Goal: Task Accomplishment & Management: Manage account settings

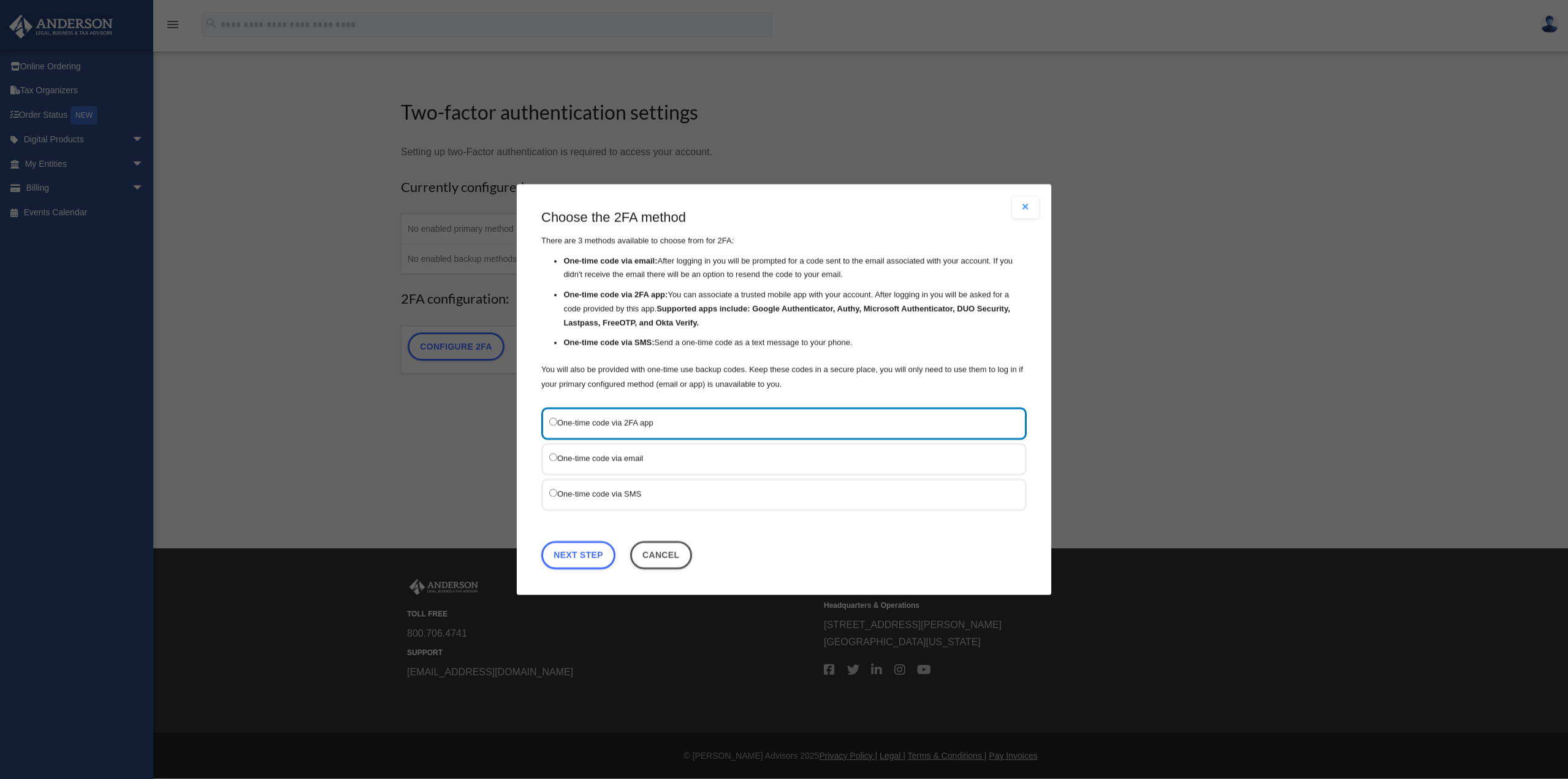
click at [585, 497] on label "One-time code via SMS" at bounding box center [777, 494] width 457 height 15
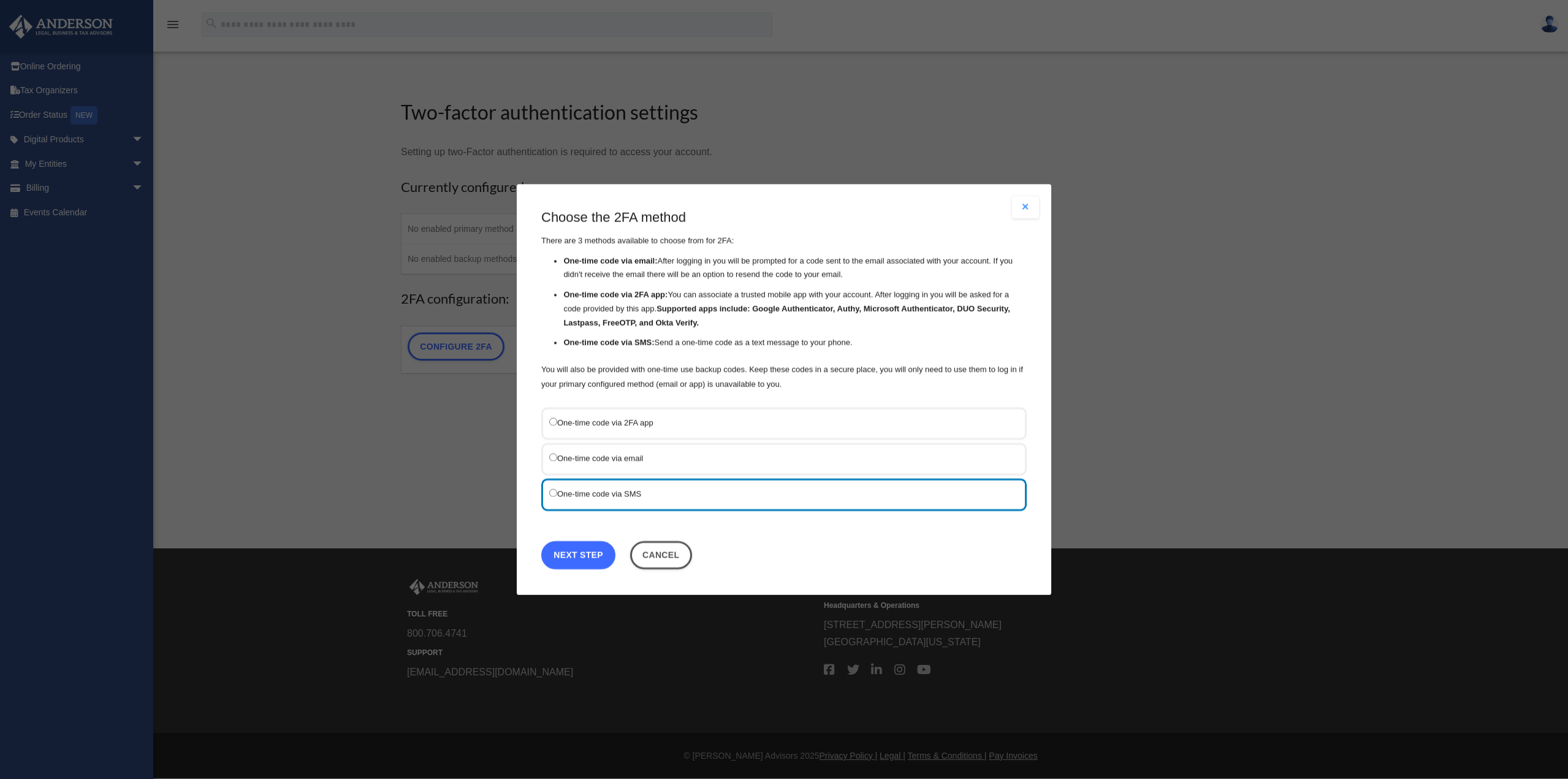
click at [581, 551] on link "Next Step" at bounding box center [578, 555] width 74 height 28
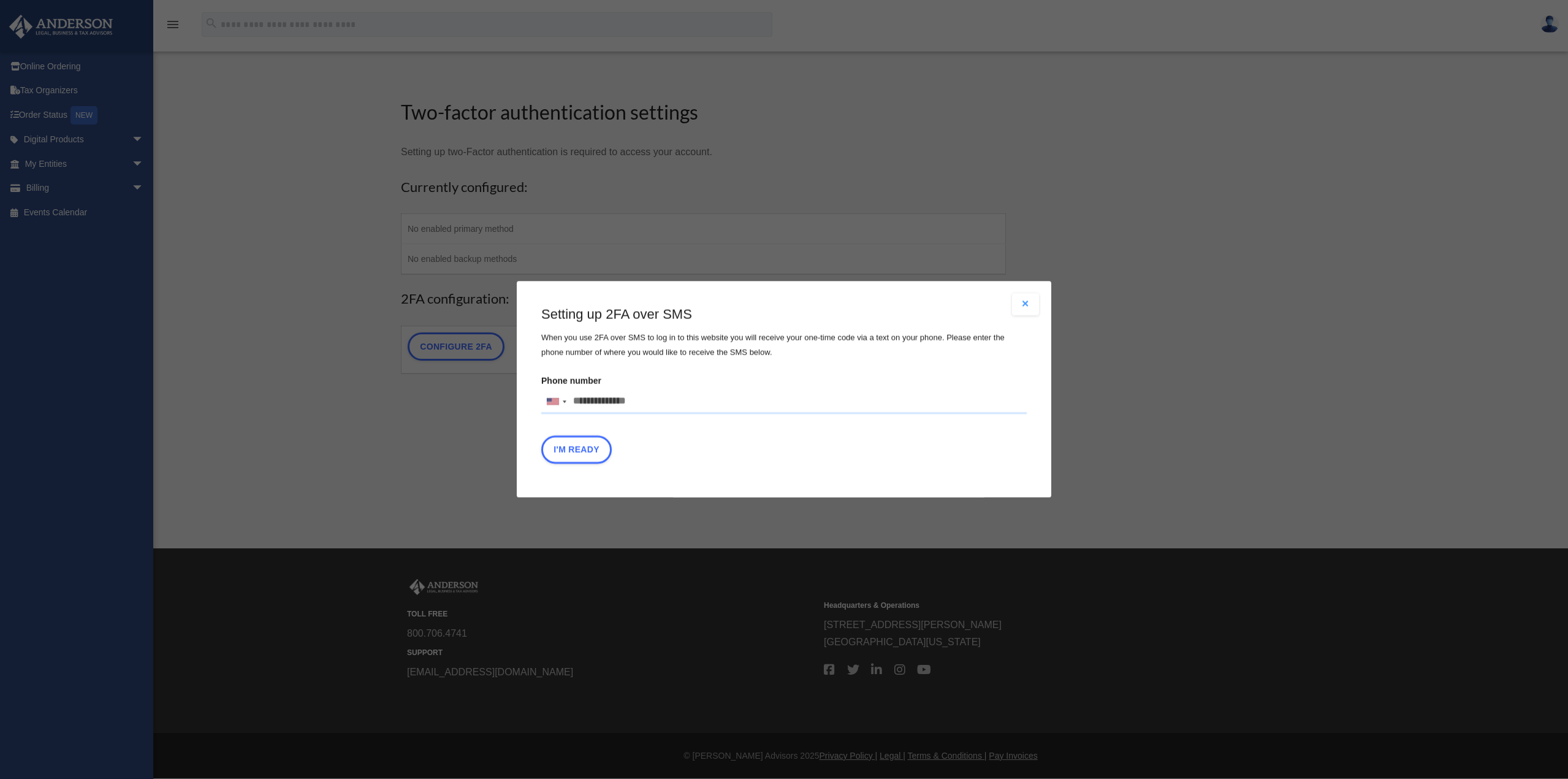
drag, startPoint x: 665, startPoint y: 404, endPoint x: 541, endPoint y: 416, distance: 124.6
click at [541, 416] on fieldset "Phone number United States +1 United Kingdom +44 Afghanistan (‫افغانستان‬‎) +93…" at bounding box center [784, 396] width 485 height 48
type input "**********"
click at [584, 460] on button "I'm Ready" at bounding box center [576, 451] width 70 height 28
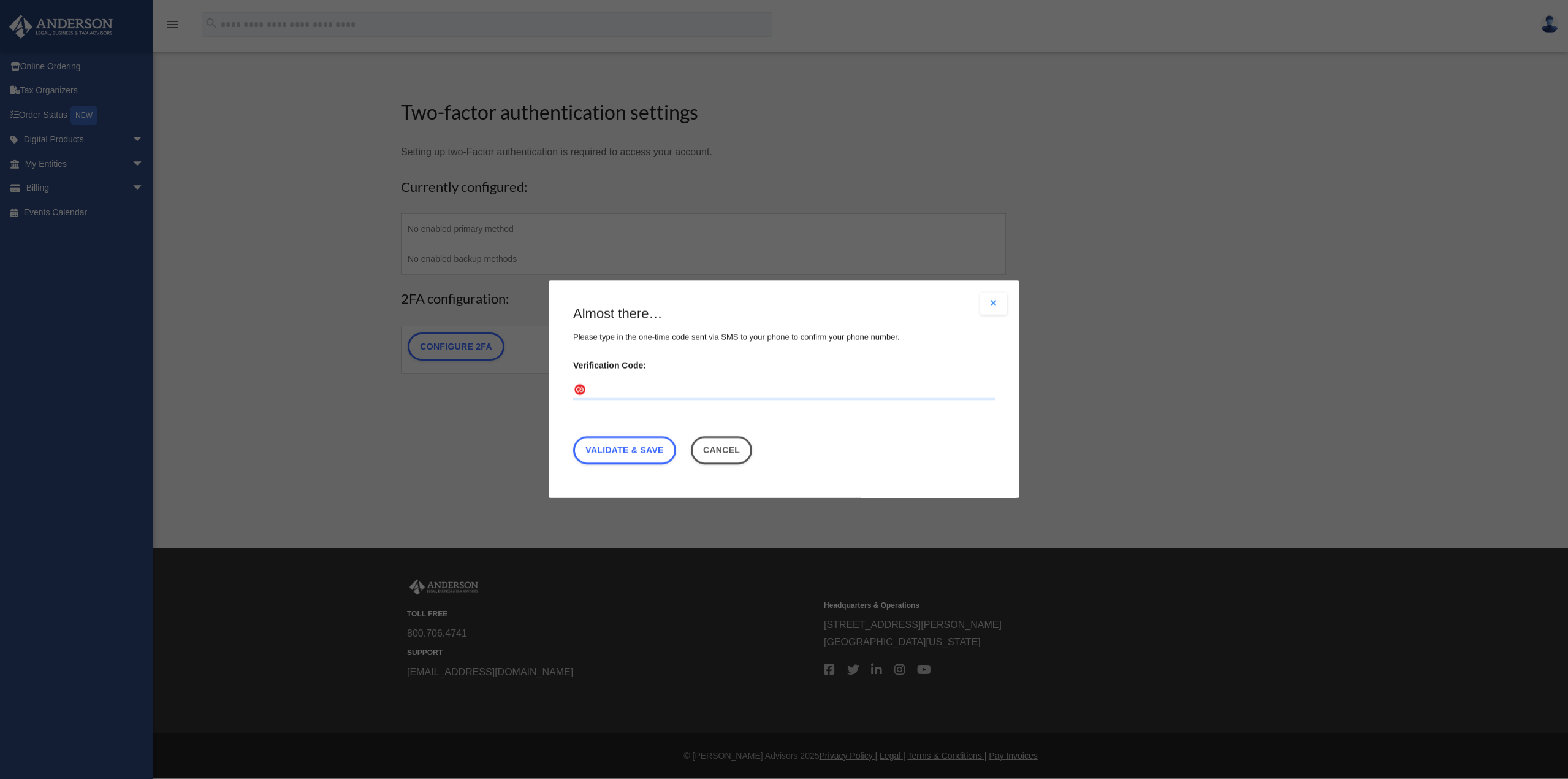
click at [717, 388] on input "Verification Code:" at bounding box center [784, 390] width 422 height 20
type input "******"
click at [644, 450] on link "Validate & Save" at bounding box center [625, 451] width 103 height 28
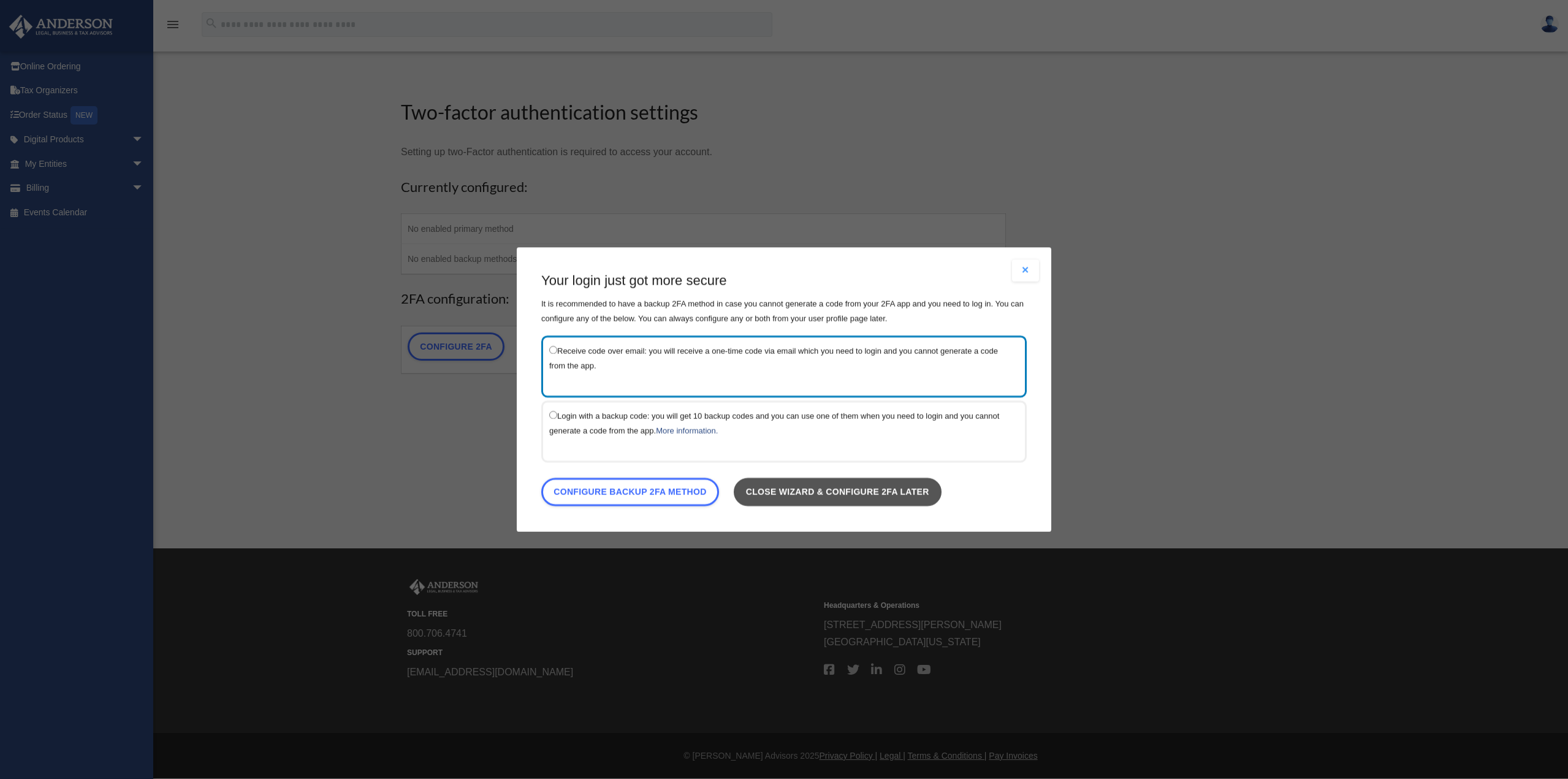
click at [832, 488] on link "Close wizard & configure 2FA later" at bounding box center [837, 492] width 208 height 28
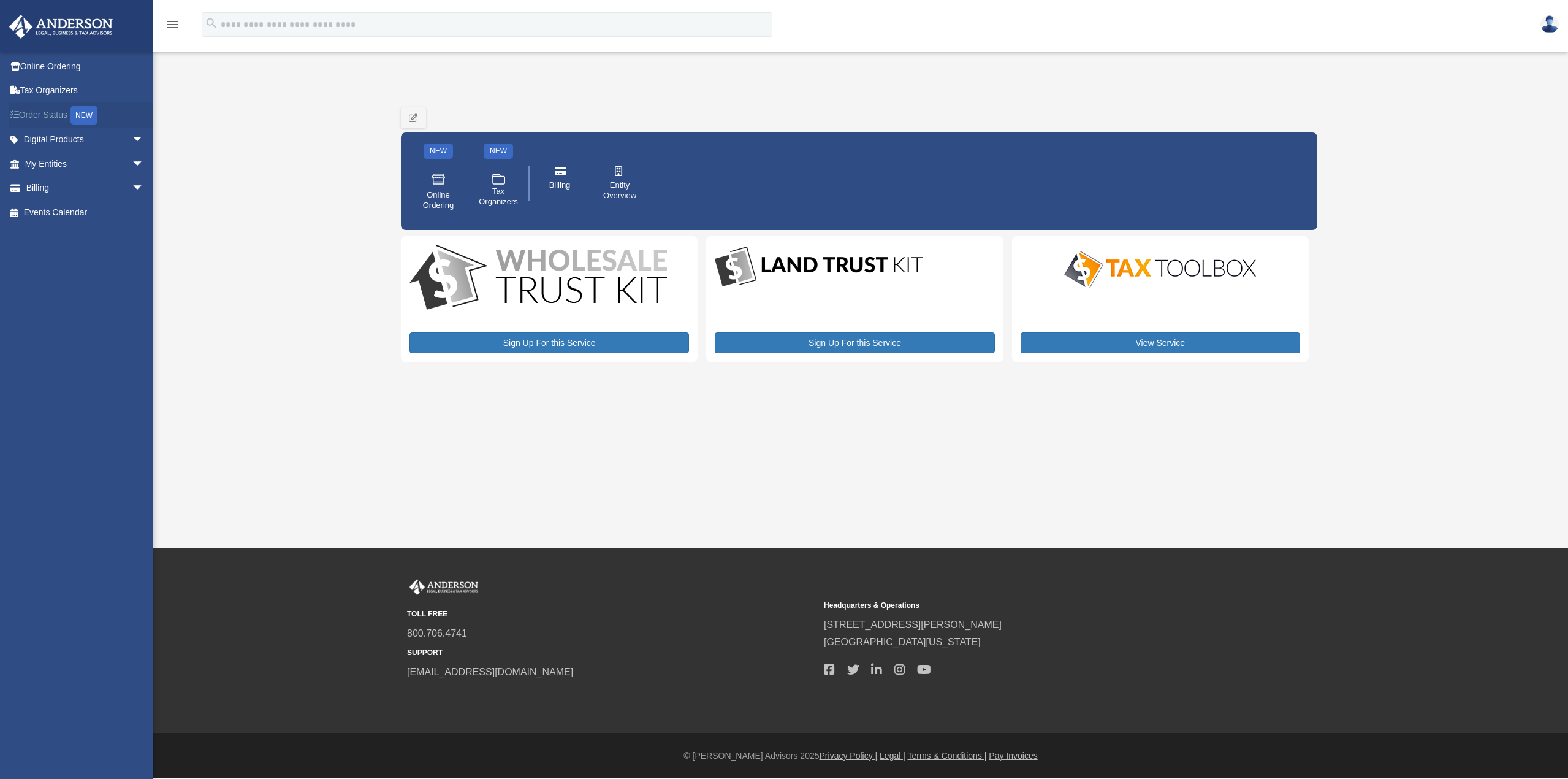
click at [43, 111] on link "Order Status NEW" at bounding box center [85, 115] width 154 height 26
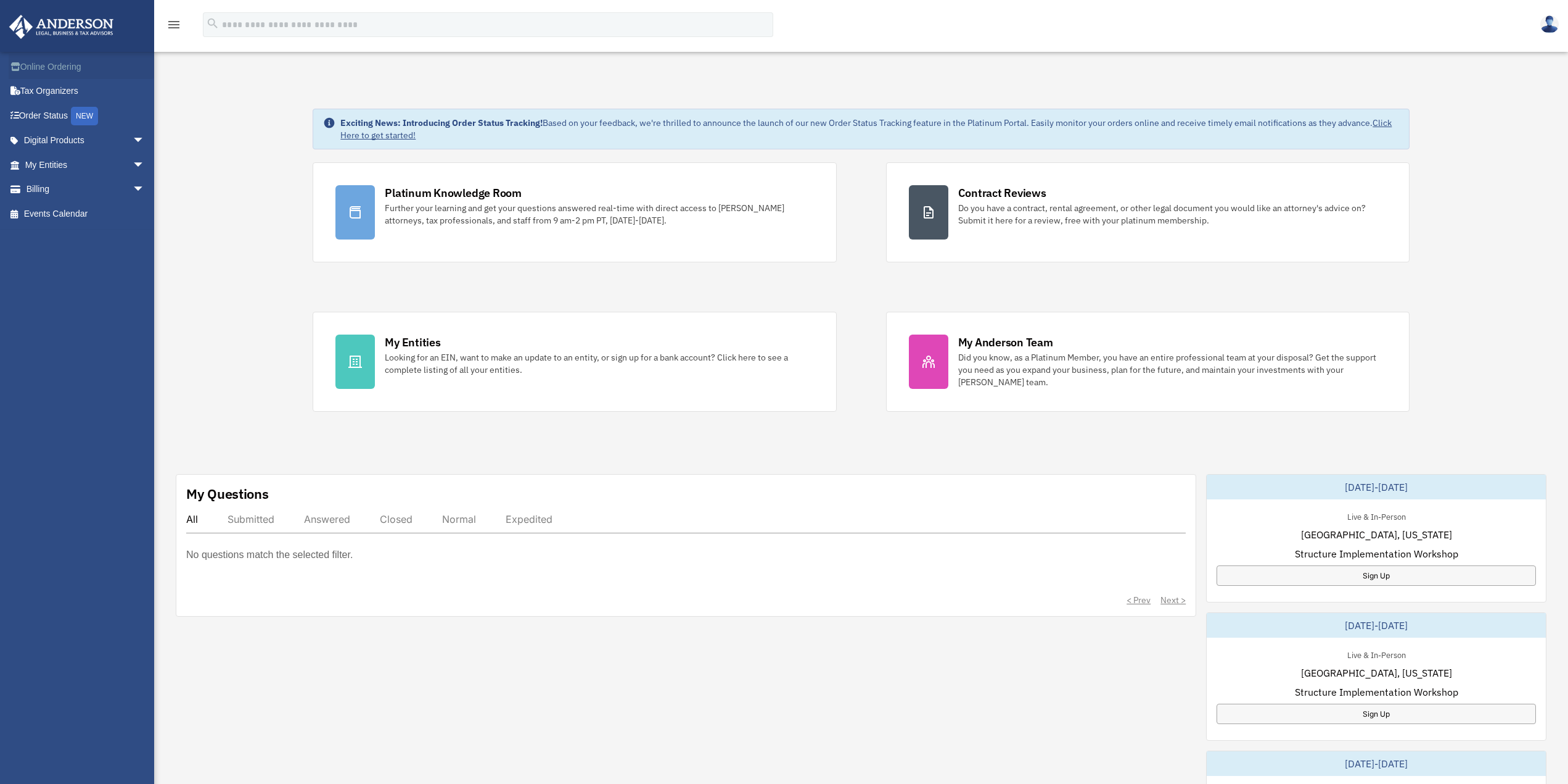
click at [54, 72] on link "Online Ordering" at bounding box center [86, 67] width 155 height 25
click at [49, 93] on link "Tax Organizers" at bounding box center [86, 91] width 155 height 25
click at [59, 64] on link "Online Ordering" at bounding box center [86, 67] width 155 height 25
click at [132, 168] on span "arrow_drop_down" at bounding box center [145, 165] width 25 height 26
click at [132, 166] on span "arrow_drop_up" at bounding box center [145, 165] width 25 height 26
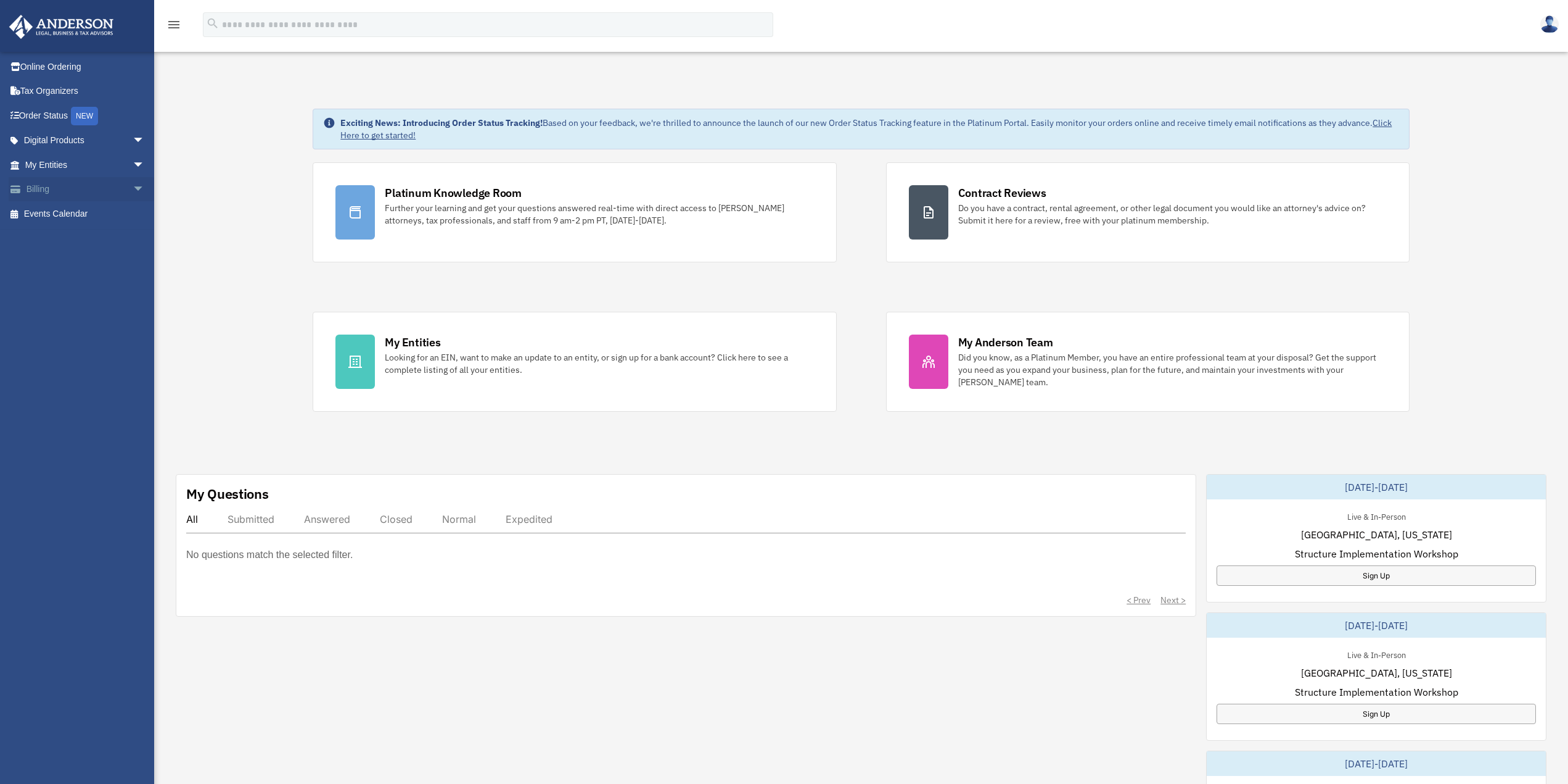
click at [134, 188] on span "arrow_drop_down" at bounding box center [145, 190] width 25 height 26
